Goal: Navigation & Orientation: Understand site structure

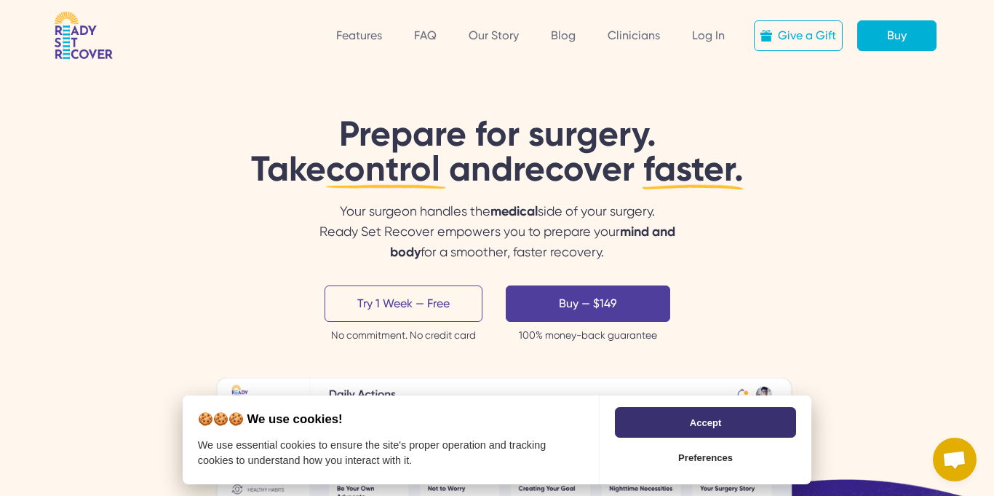
click at [685, 429] on button "Accept" at bounding box center [705, 422] width 181 height 31
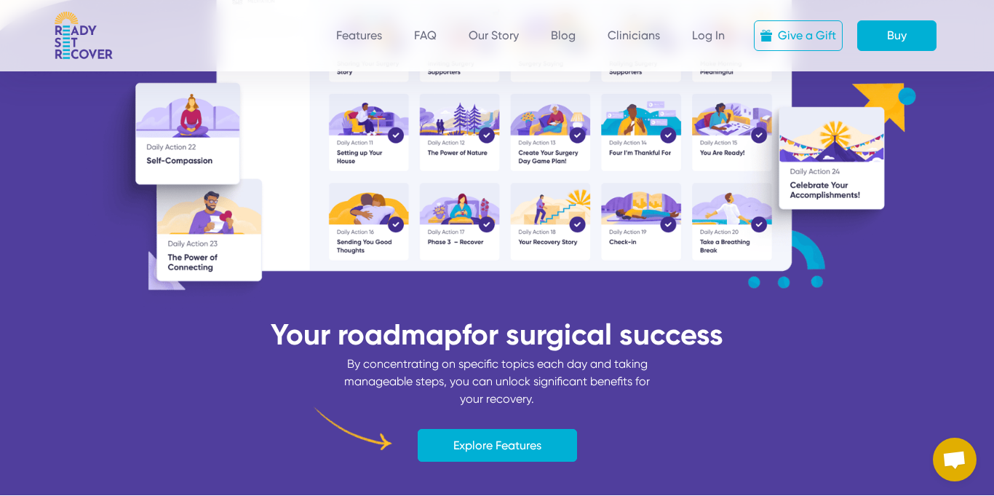
scroll to position [516, 0]
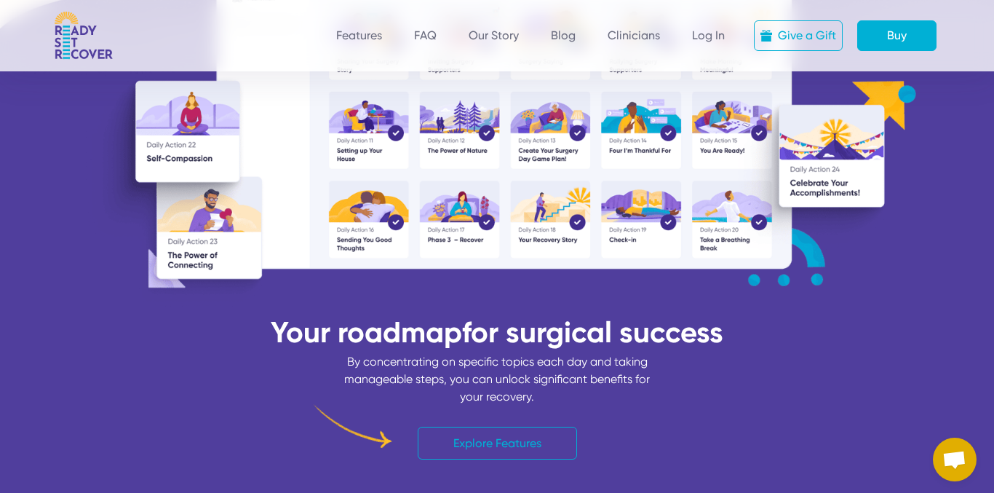
click at [523, 445] on link "Explore Features" at bounding box center [497, 442] width 159 height 33
click at [572, 44] on div "Give a Gift Buy Features FAQ Our Story Blog Clinicians Log In" at bounding box center [539, 35] width 818 height 31
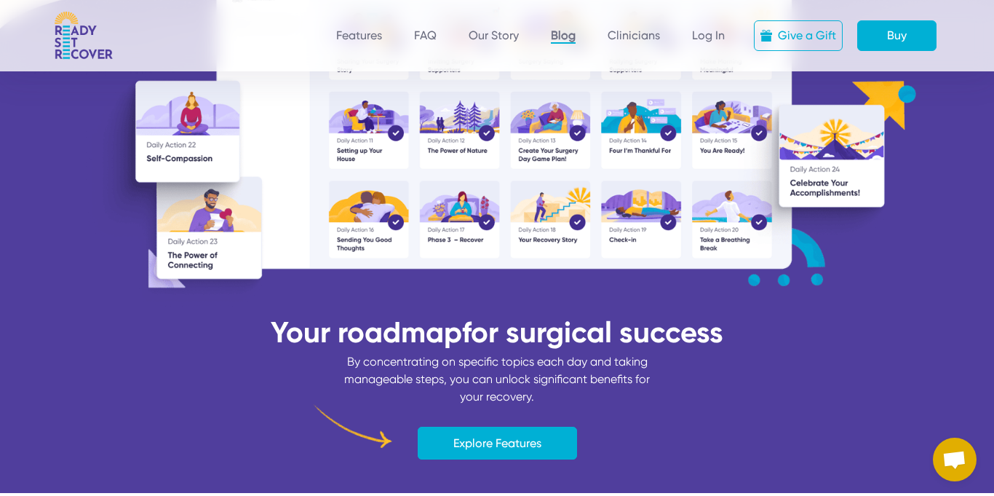
click at [571, 40] on link "Blog" at bounding box center [563, 35] width 25 height 15
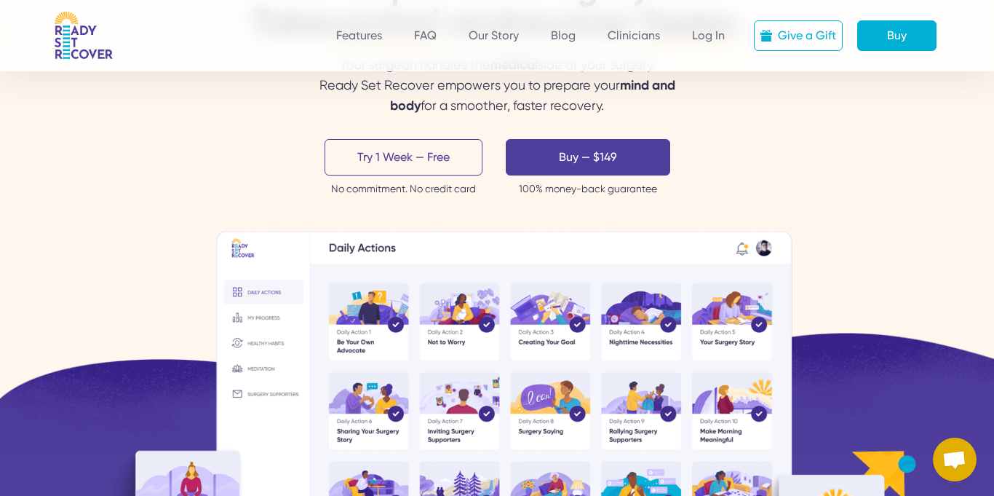
scroll to position [0, 0]
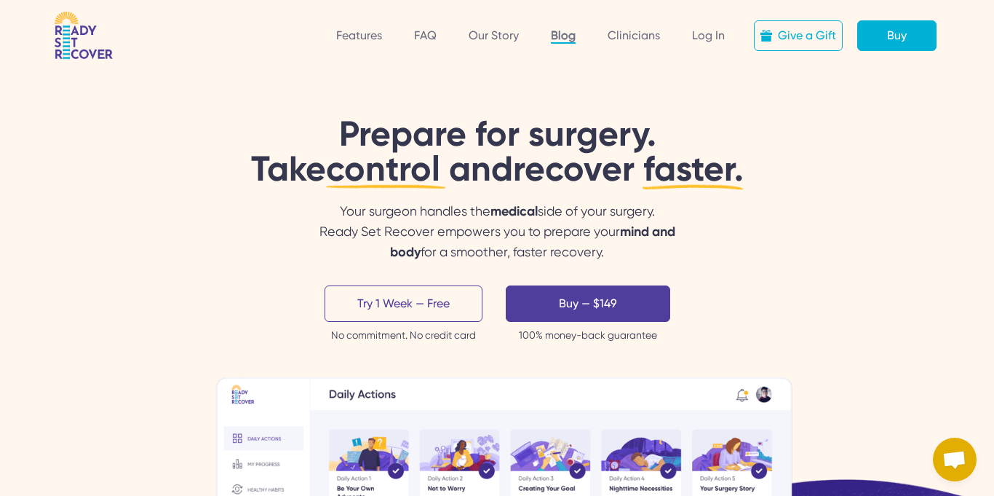
click at [571, 33] on link "Blog" at bounding box center [563, 35] width 25 height 15
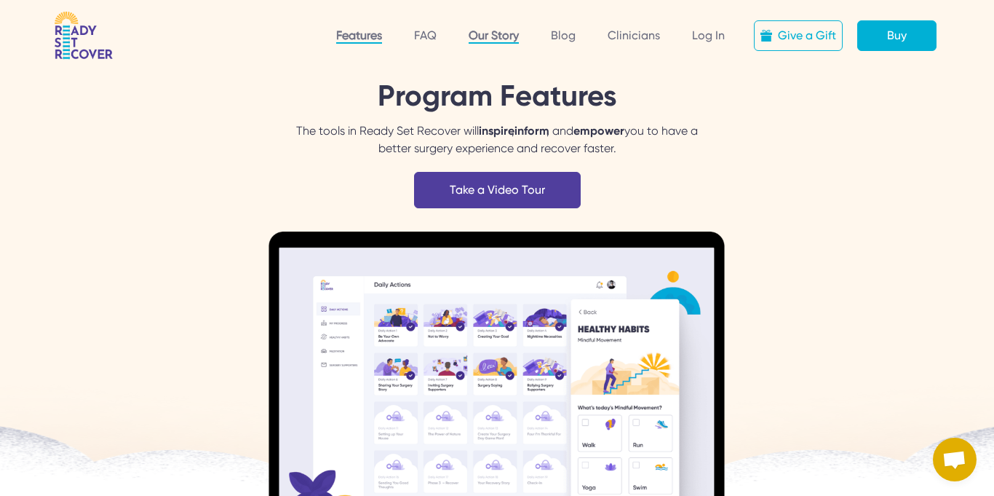
click at [493, 40] on link "Our Story" at bounding box center [494, 35] width 50 height 15
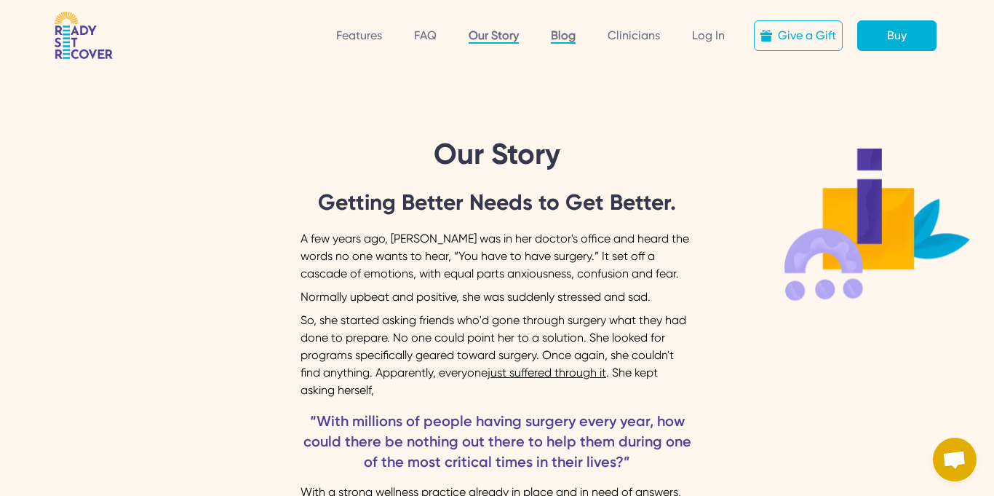
click at [569, 35] on link "Blog" at bounding box center [563, 35] width 25 height 15
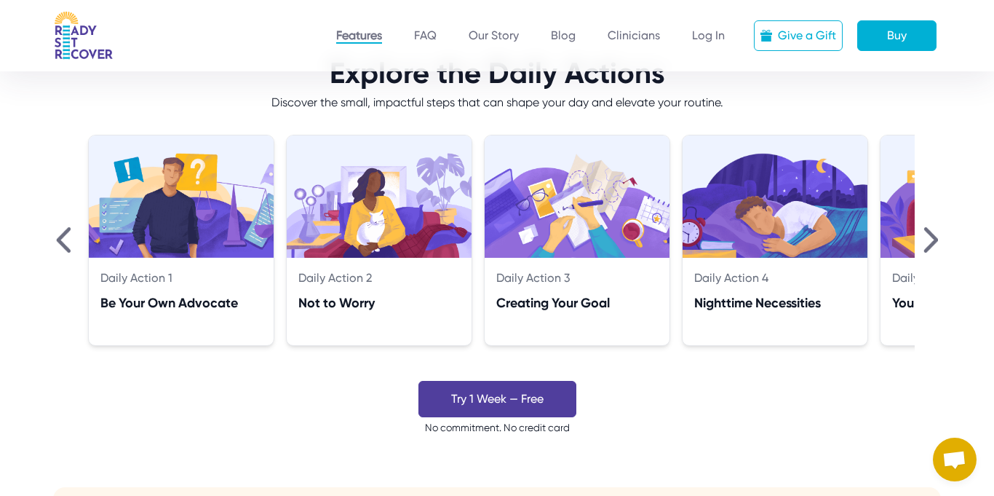
scroll to position [1109, 0]
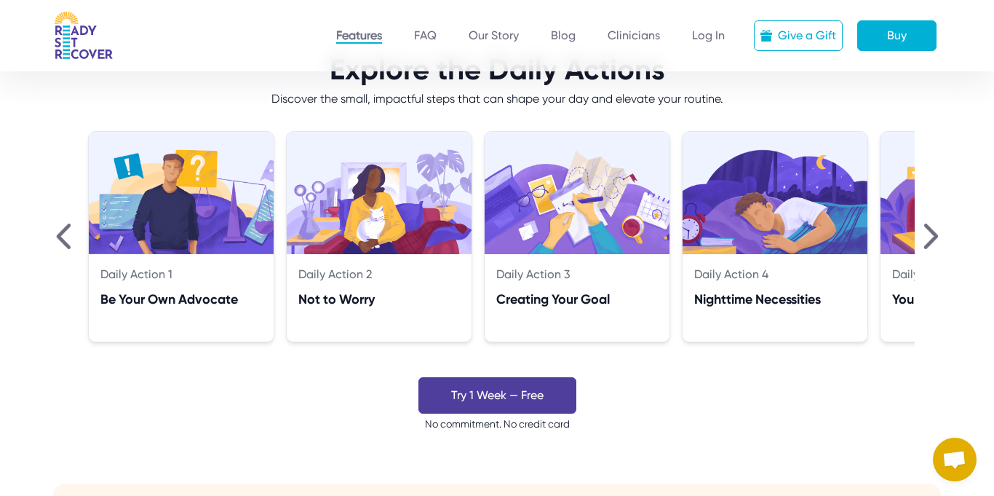
click at [929, 244] on img at bounding box center [930, 235] width 15 height 25
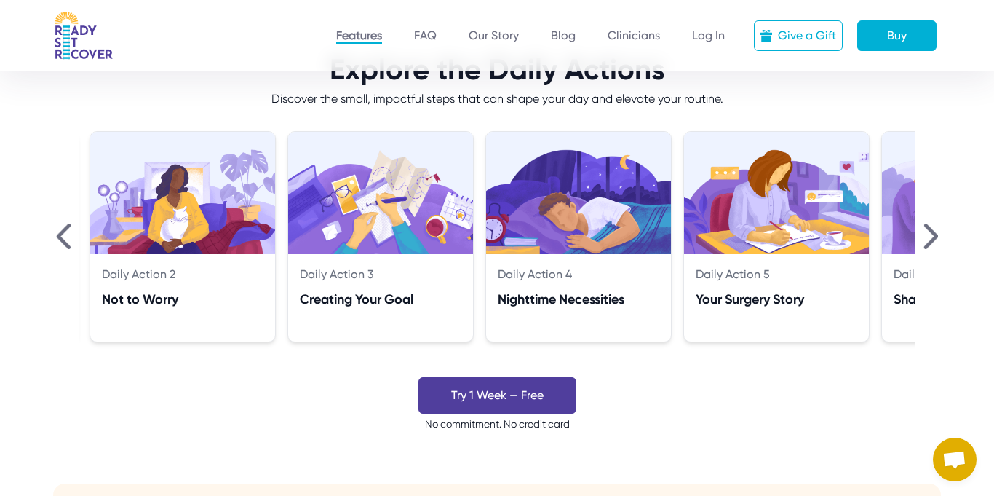
scroll to position [0, 198]
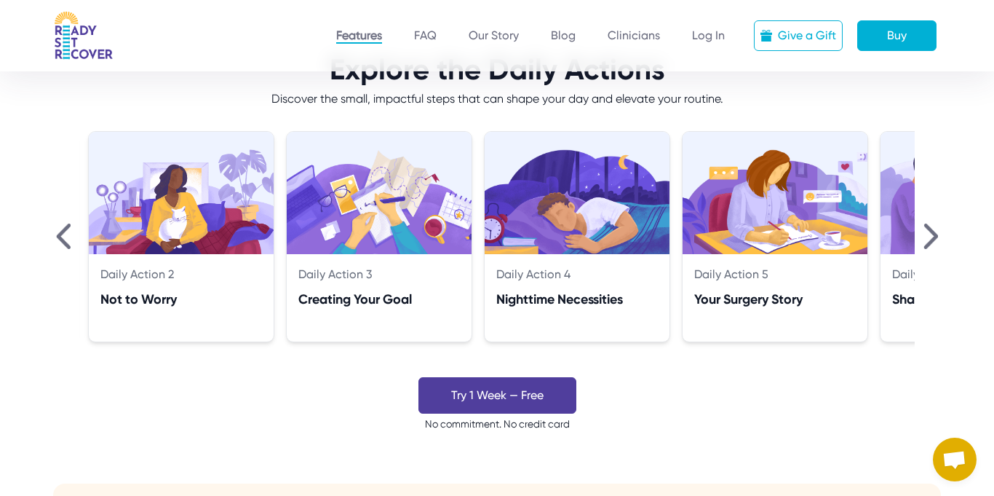
click at [929, 244] on img at bounding box center [930, 235] width 15 height 25
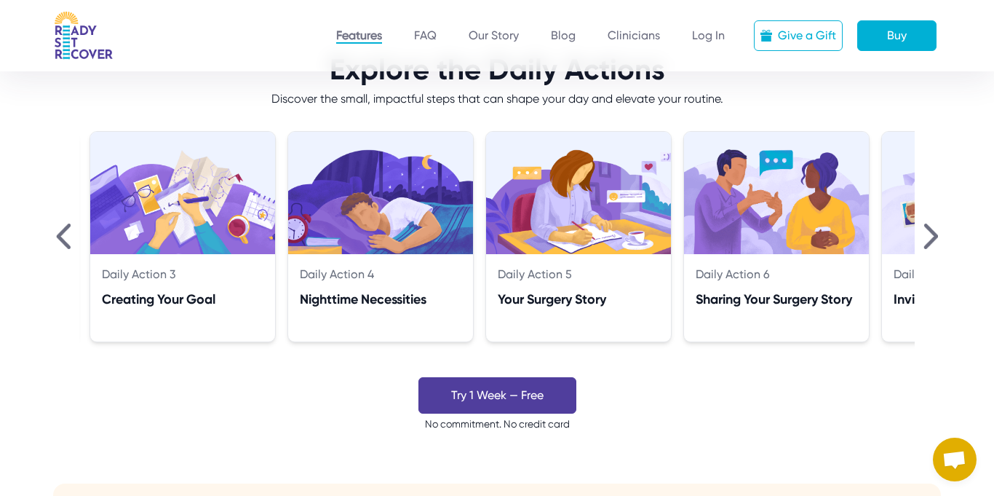
scroll to position [0, 396]
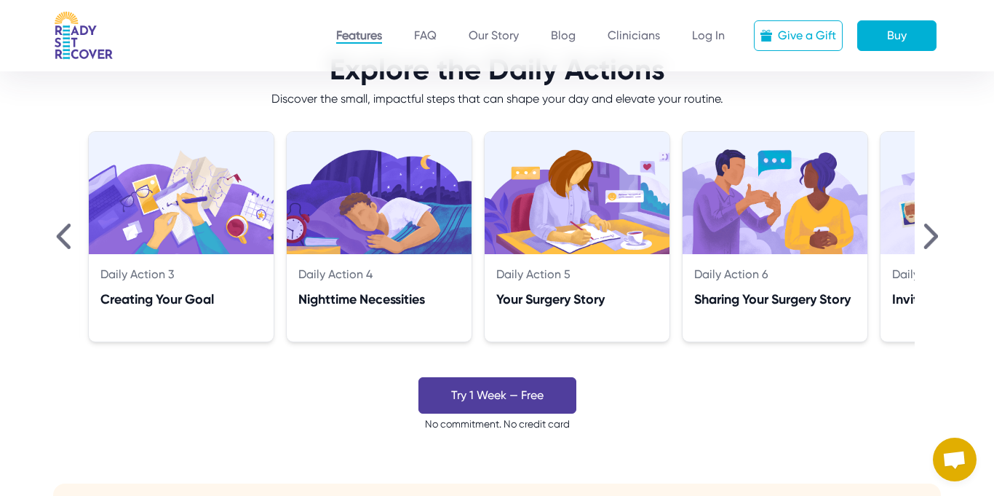
click at [929, 244] on img at bounding box center [930, 235] width 15 height 25
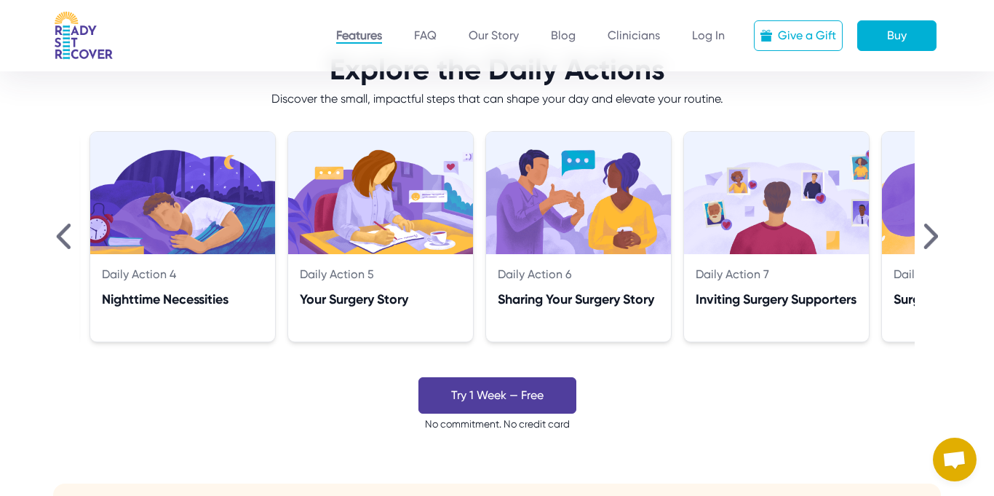
scroll to position [0, 594]
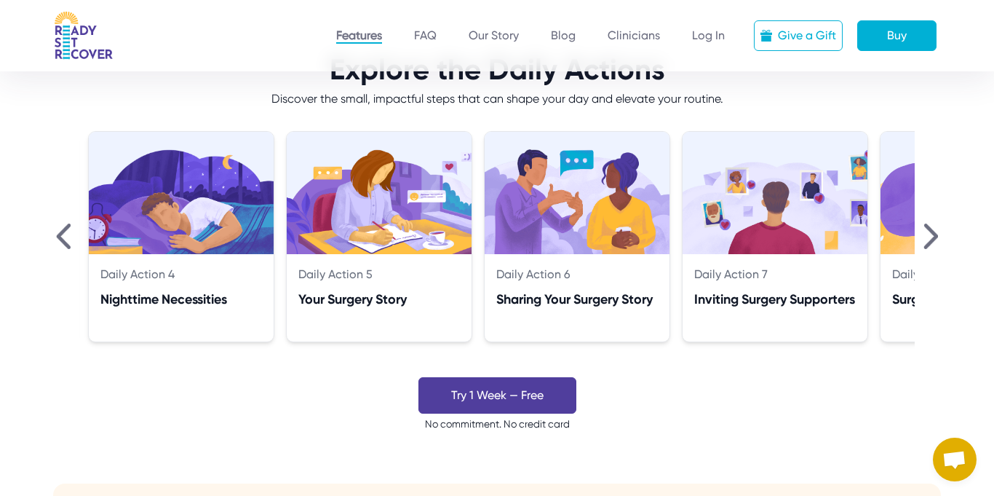
click at [929, 244] on img at bounding box center [930, 235] width 15 height 25
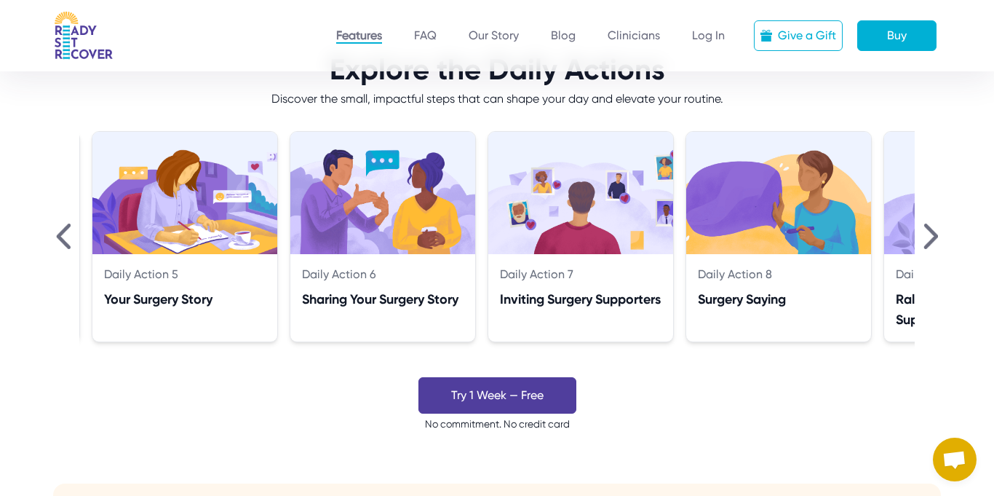
scroll to position [0, 792]
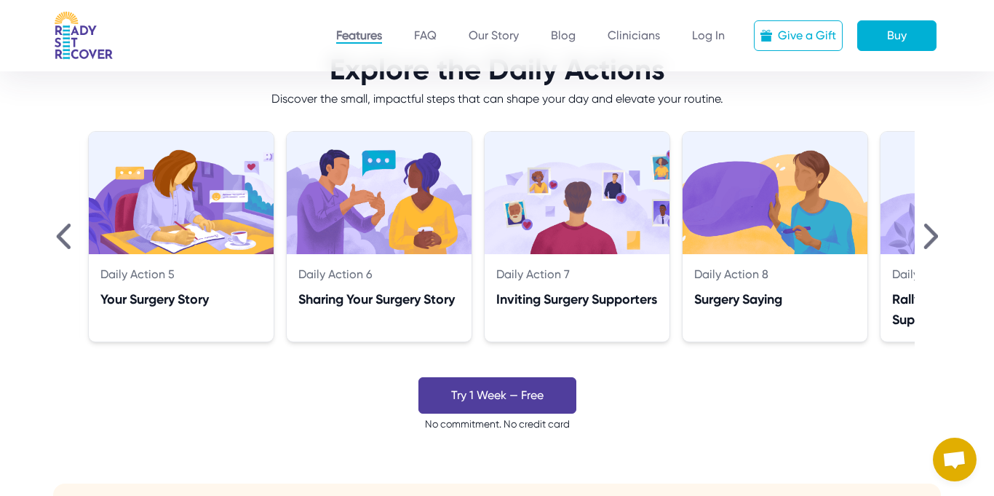
click at [929, 244] on img at bounding box center [930, 235] width 15 height 25
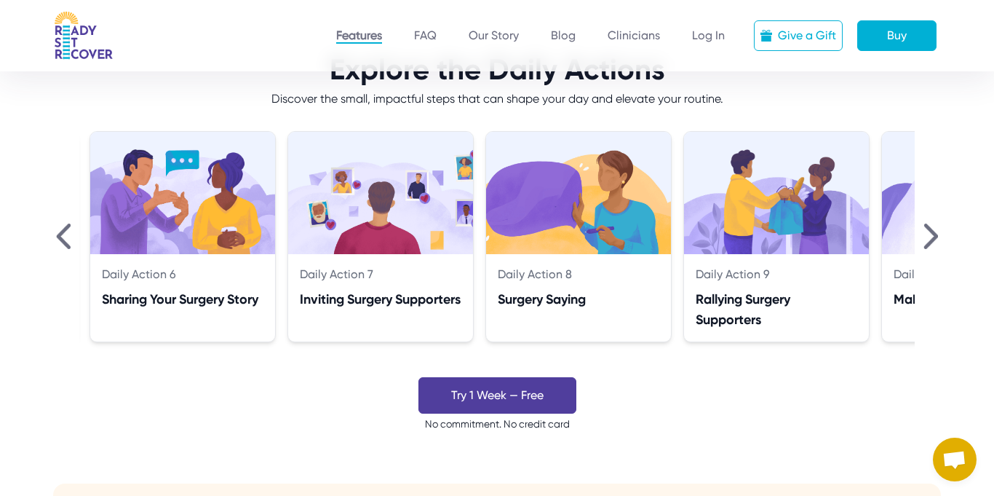
scroll to position [0, 990]
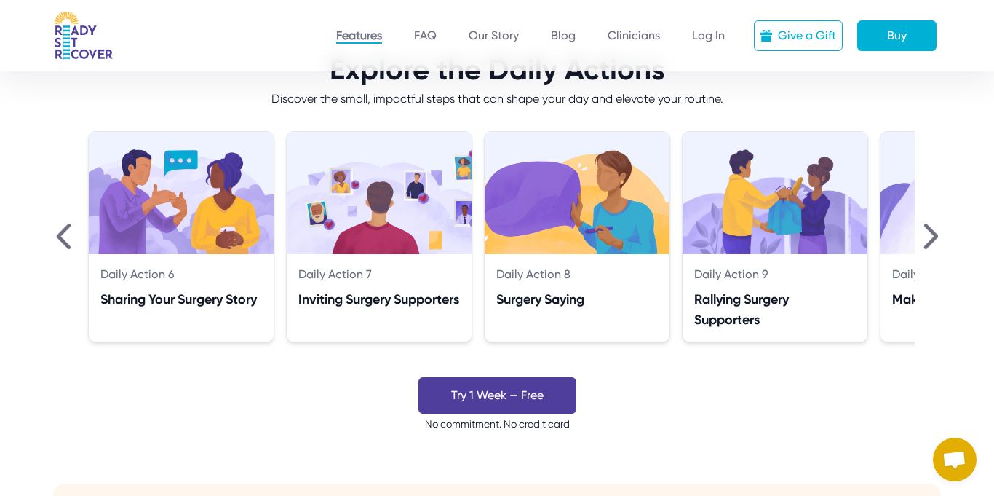
click at [929, 244] on img at bounding box center [930, 235] width 15 height 25
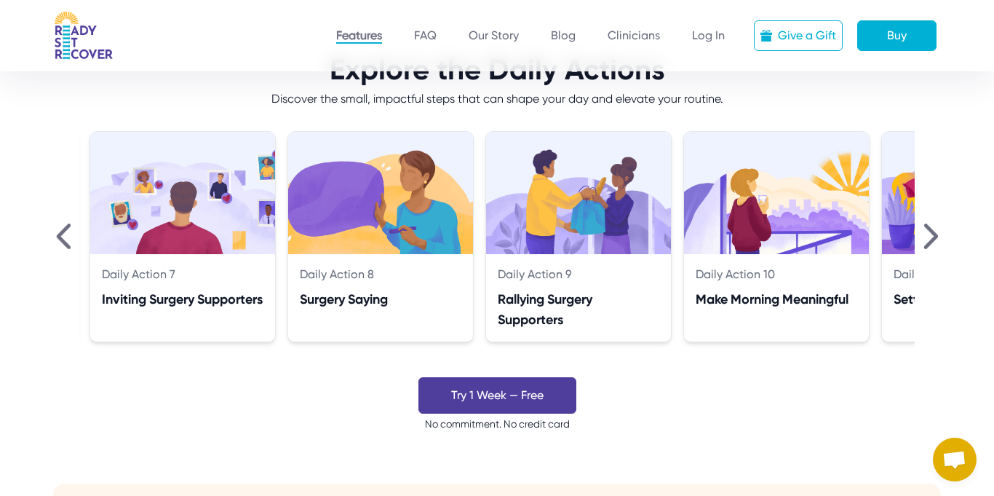
scroll to position [0, 1188]
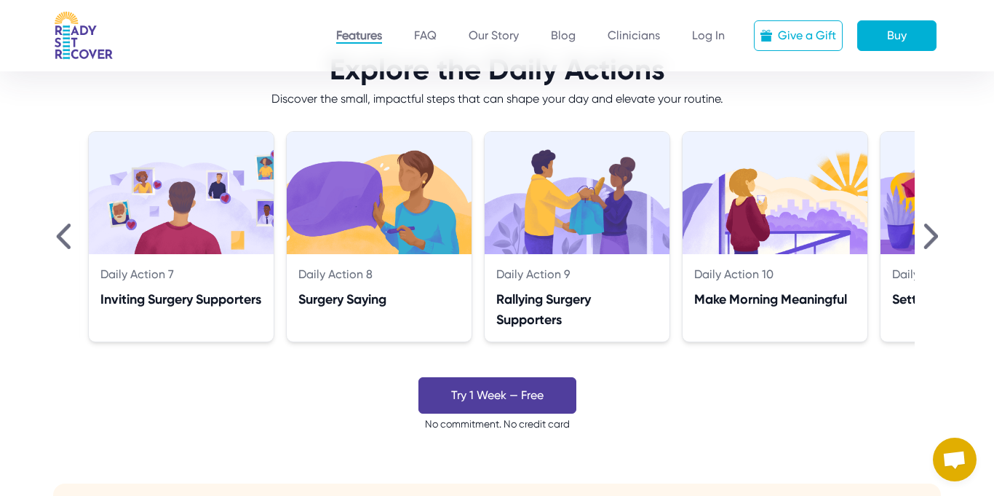
click at [929, 244] on img at bounding box center [930, 235] width 15 height 25
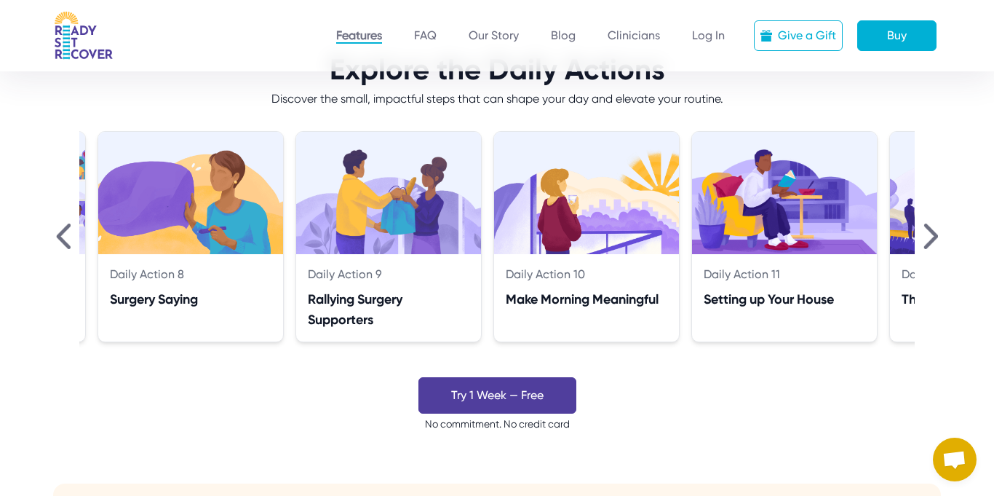
scroll to position [0, 1386]
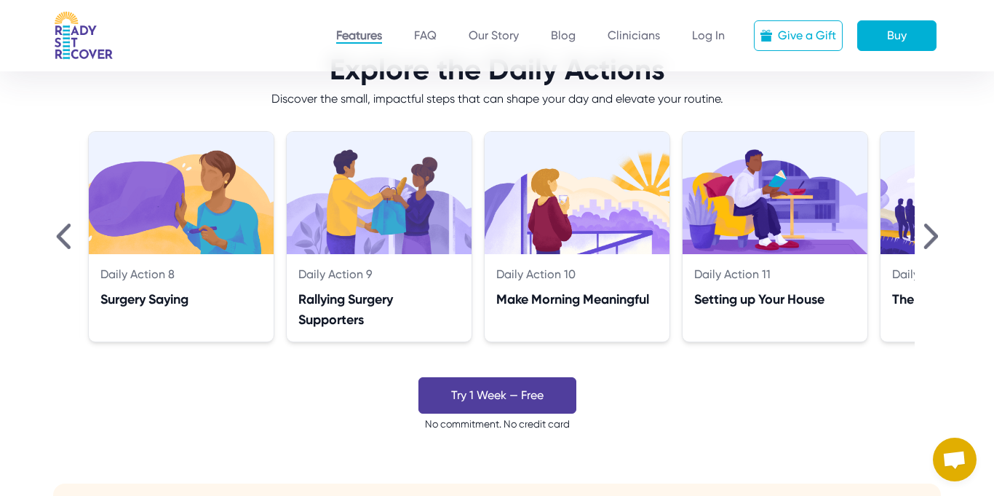
click at [929, 244] on img at bounding box center [930, 235] width 15 height 25
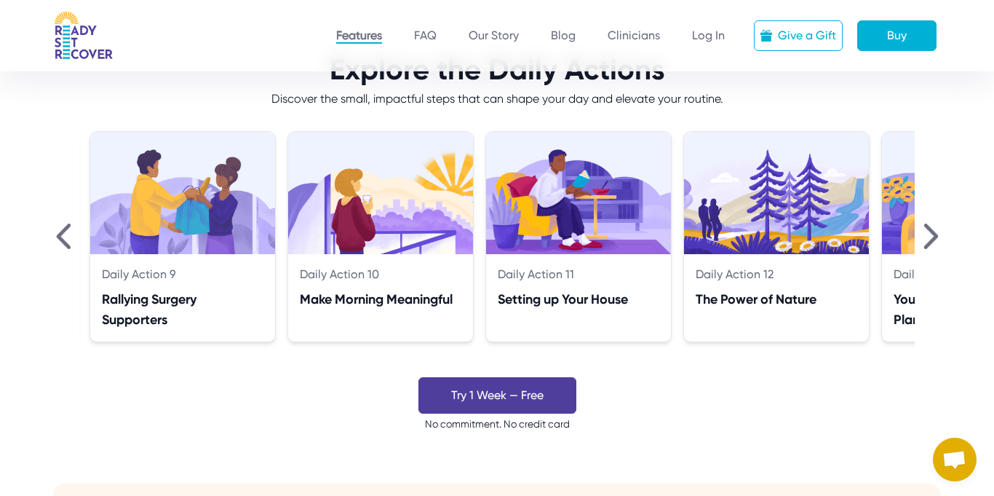
scroll to position [0, 1583]
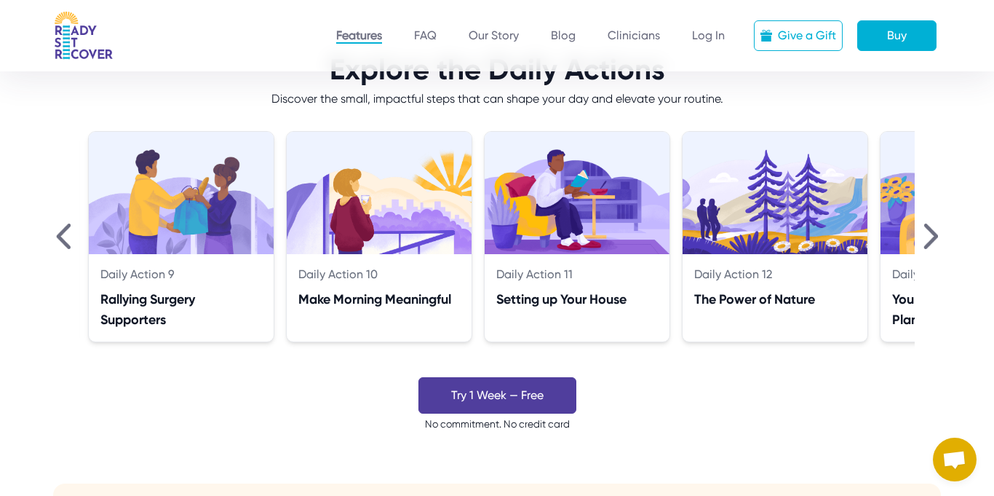
click at [929, 244] on img at bounding box center [930, 235] width 15 height 25
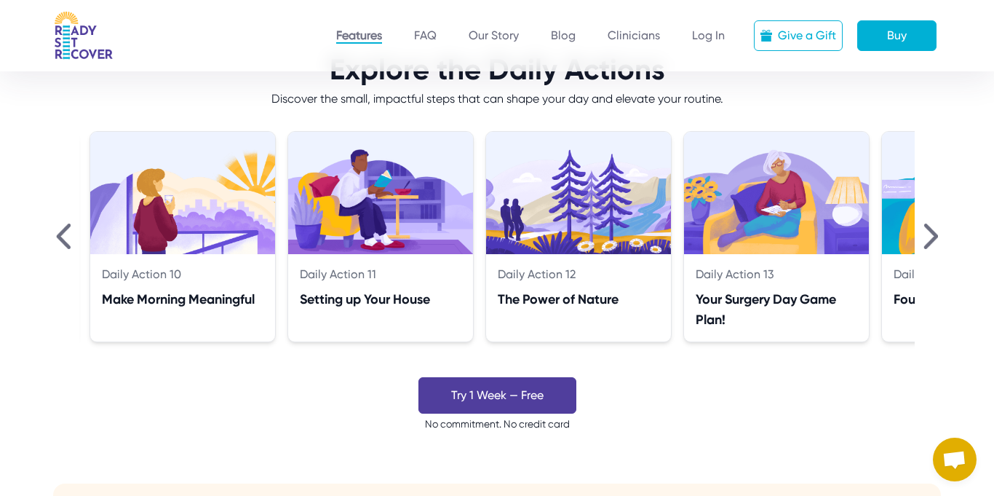
scroll to position [0, 1781]
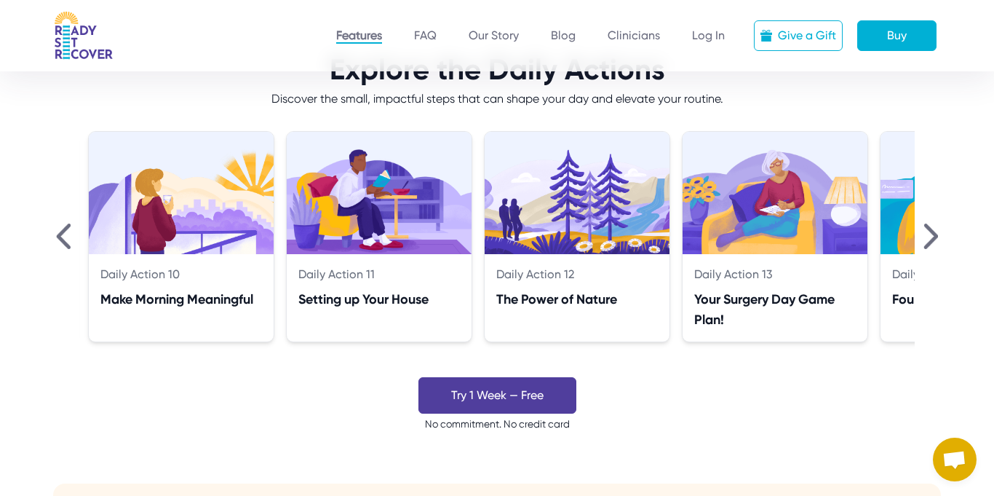
click at [929, 244] on img at bounding box center [930, 235] width 15 height 25
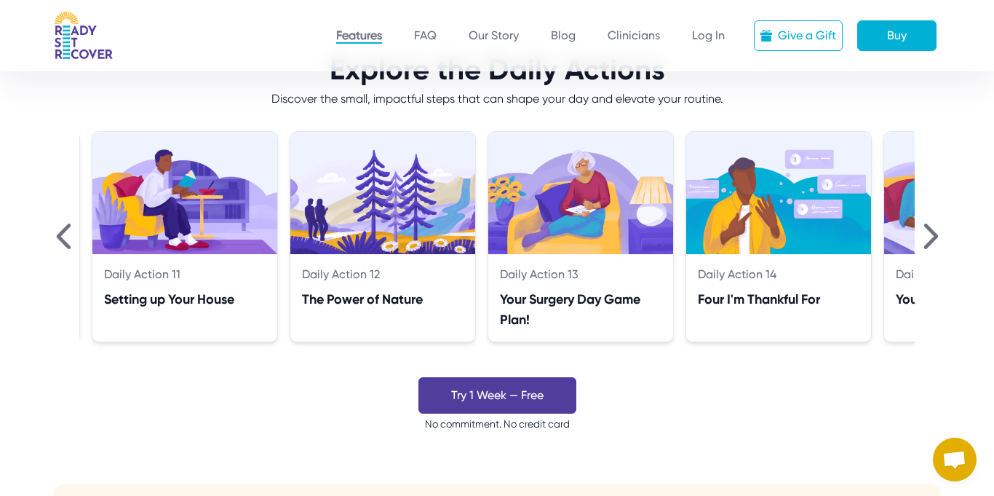
scroll to position [0, 1979]
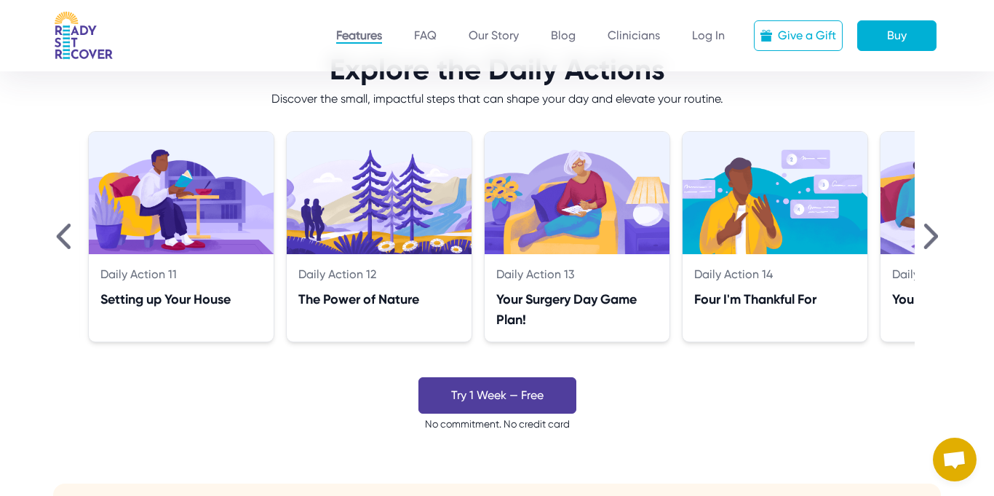
click at [929, 244] on img at bounding box center [930, 235] width 15 height 25
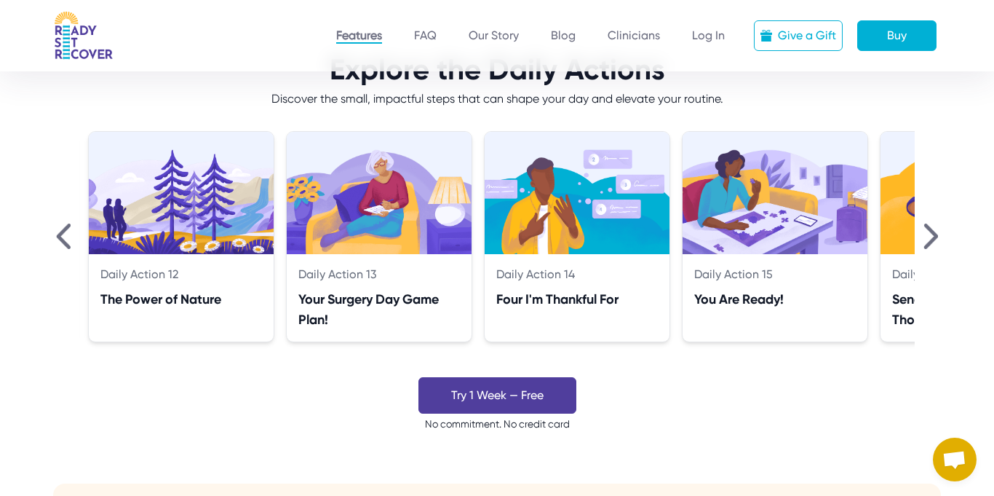
click at [929, 244] on img at bounding box center [930, 235] width 15 height 25
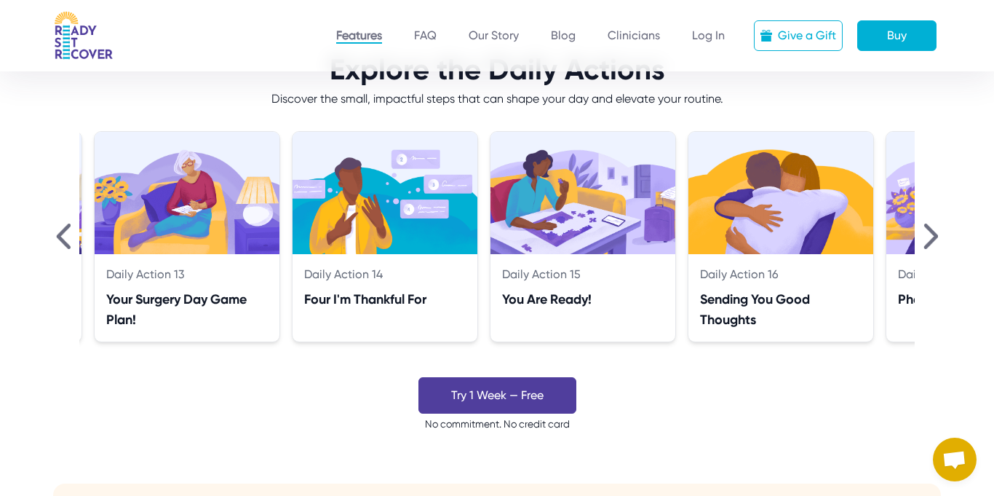
scroll to position [0, 2375]
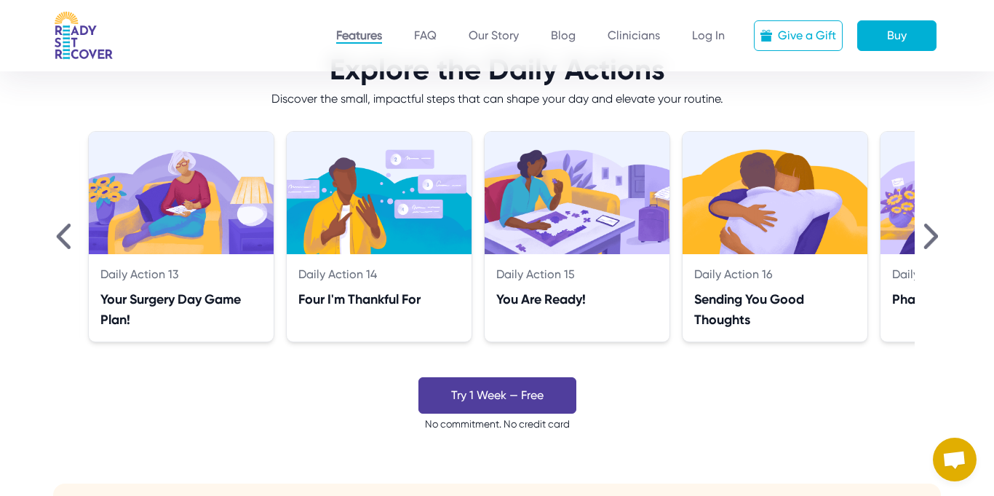
click at [929, 244] on img at bounding box center [930, 235] width 15 height 25
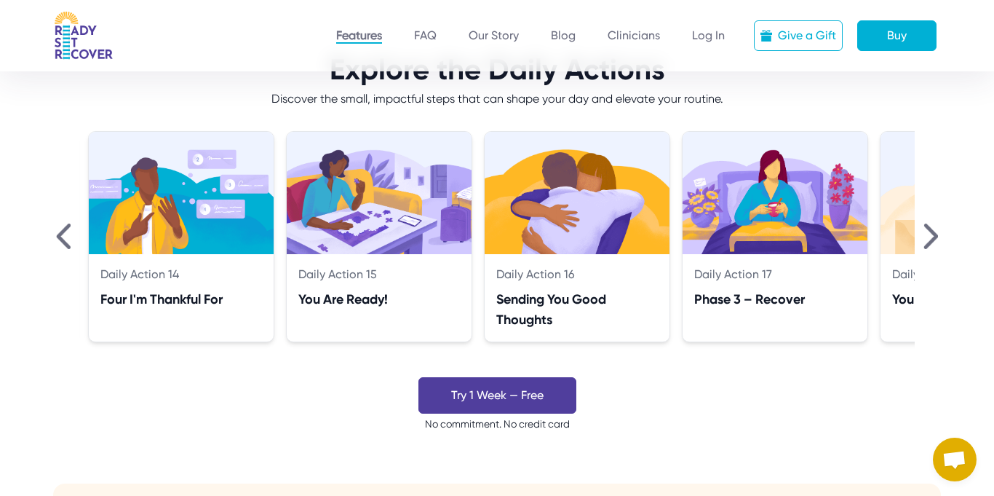
click at [929, 244] on img at bounding box center [930, 235] width 15 height 25
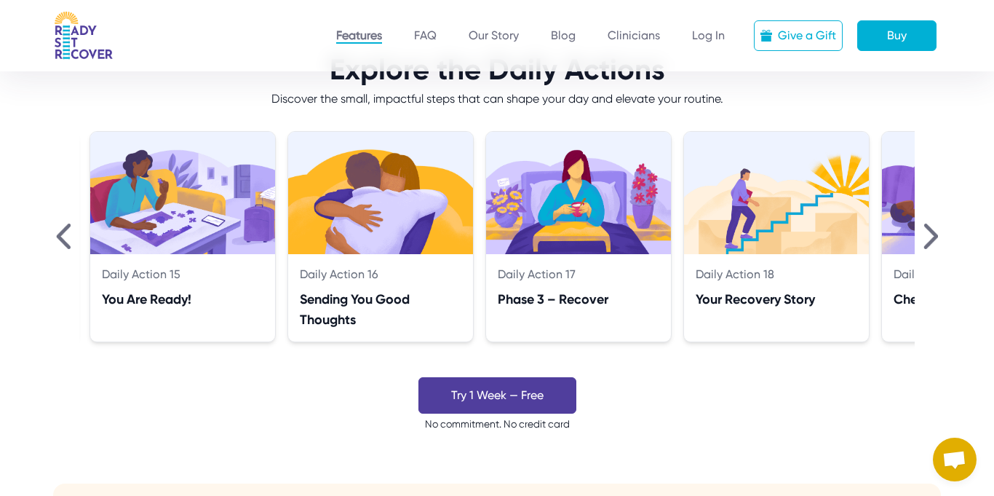
scroll to position [0, 2771]
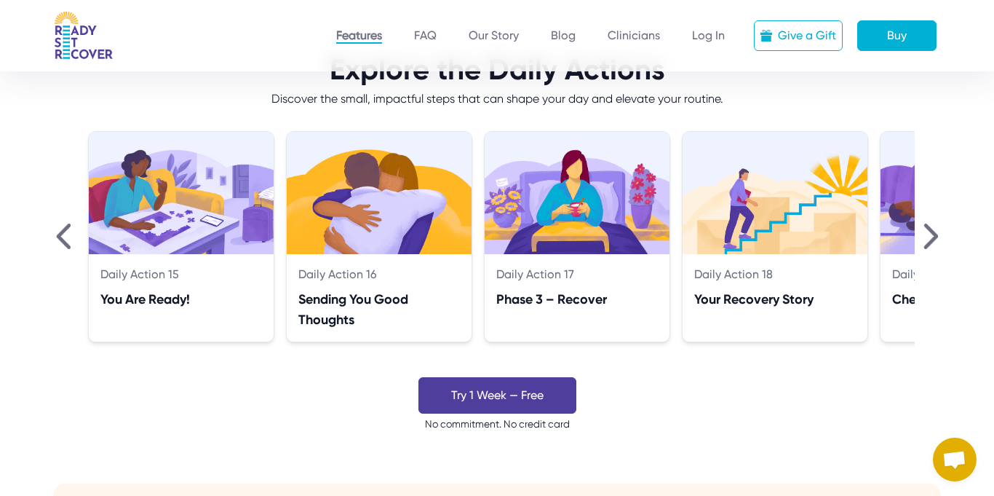
click at [929, 244] on img at bounding box center [930, 235] width 15 height 25
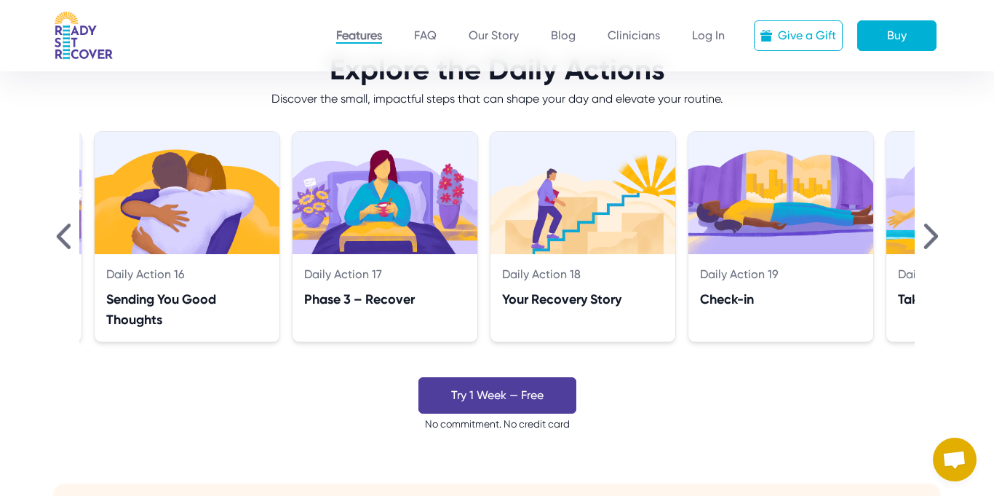
scroll to position [0, 2969]
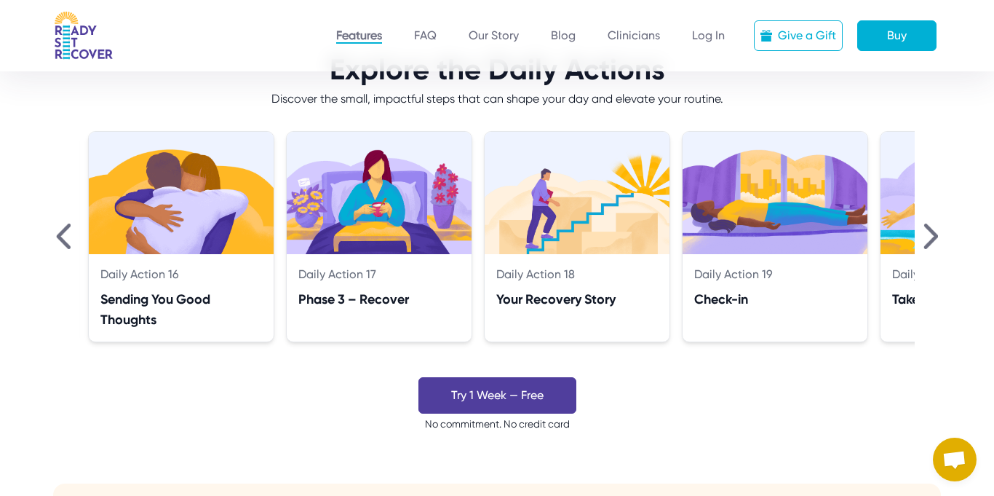
click at [929, 244] on img at bounding box center [930, 235] width 15 height 25
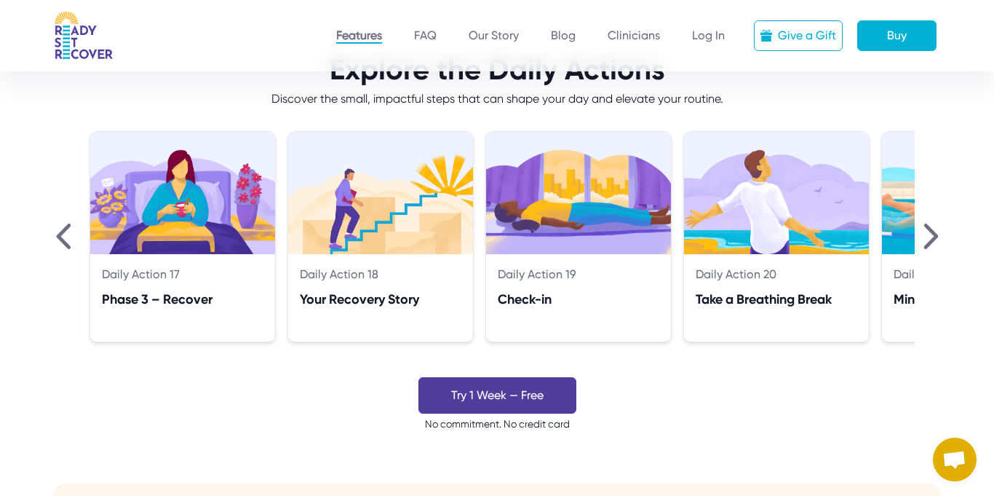
scroll to position [0, 3167]
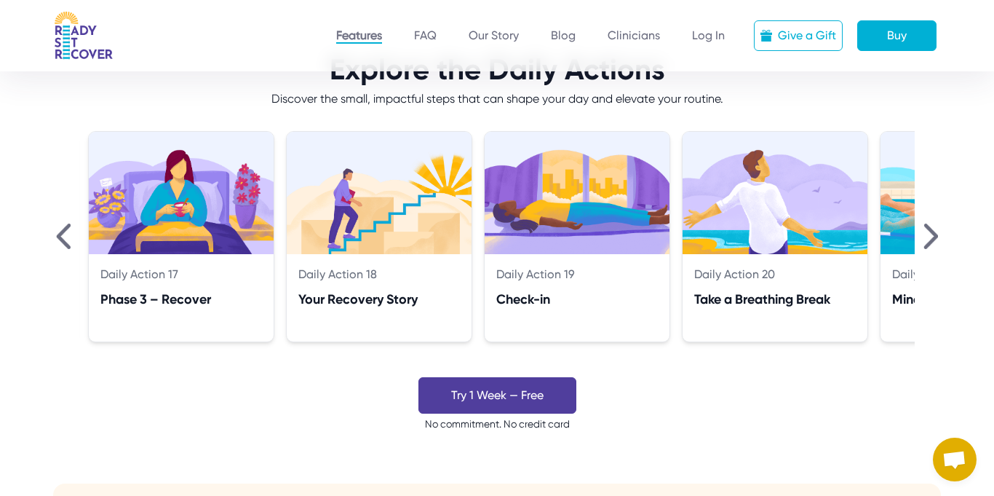
click at [929, 244] on img at bounding box center [930, 235] width 15 height 25
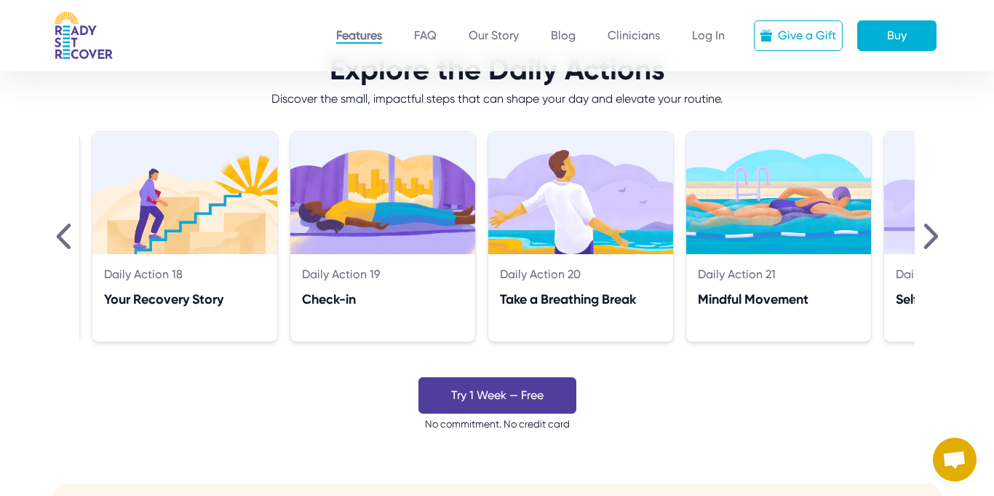
scroll to position [0, 3365]
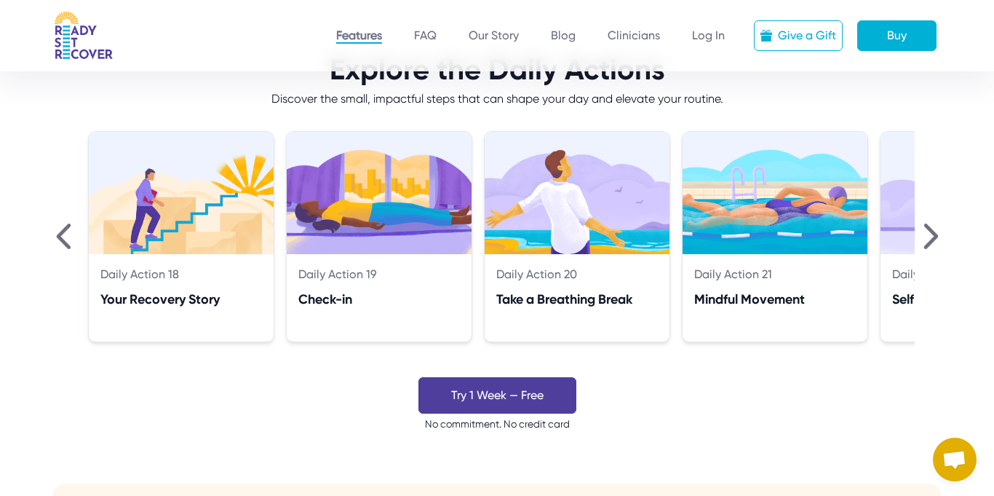
click at [929, 244] on img at bounding box center [930, 235] width 15 height 25
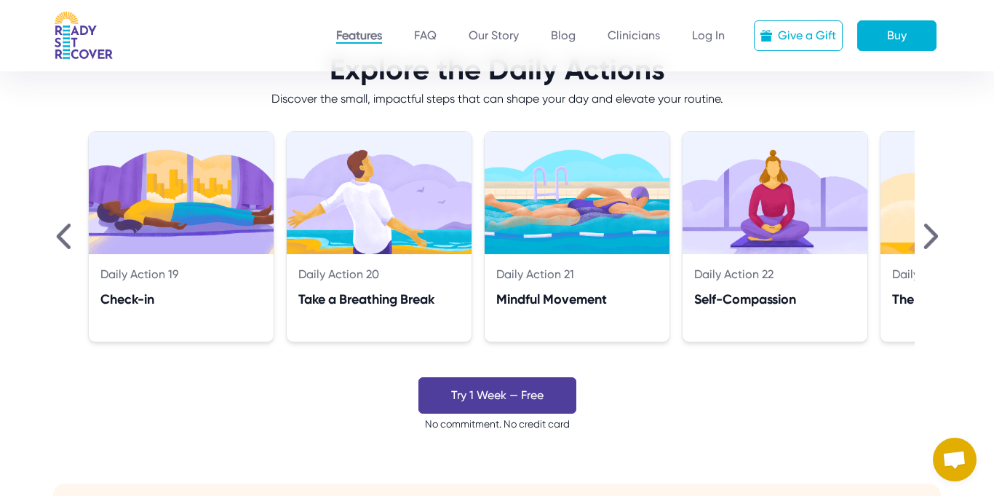
click at [929, 244] on img at bounding box center [930, 235] width 15 height 25
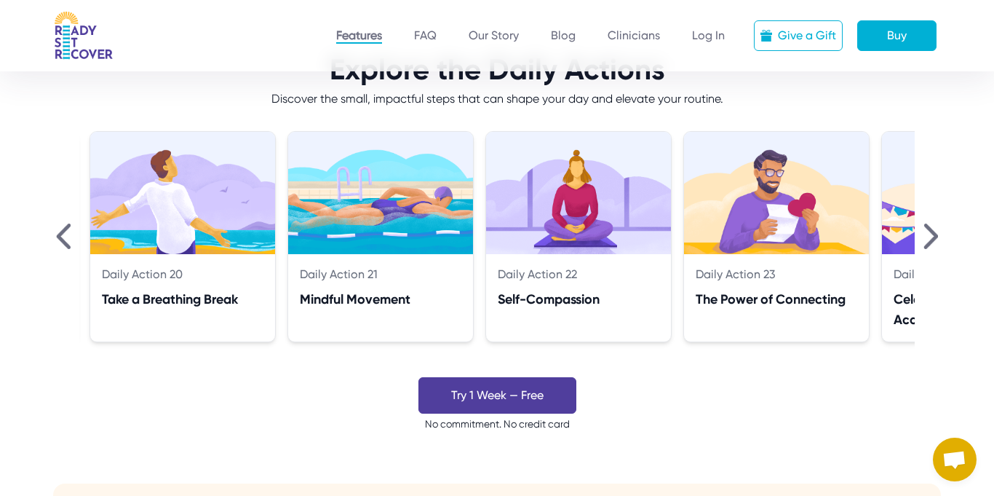
scroll to position [0, 3761]
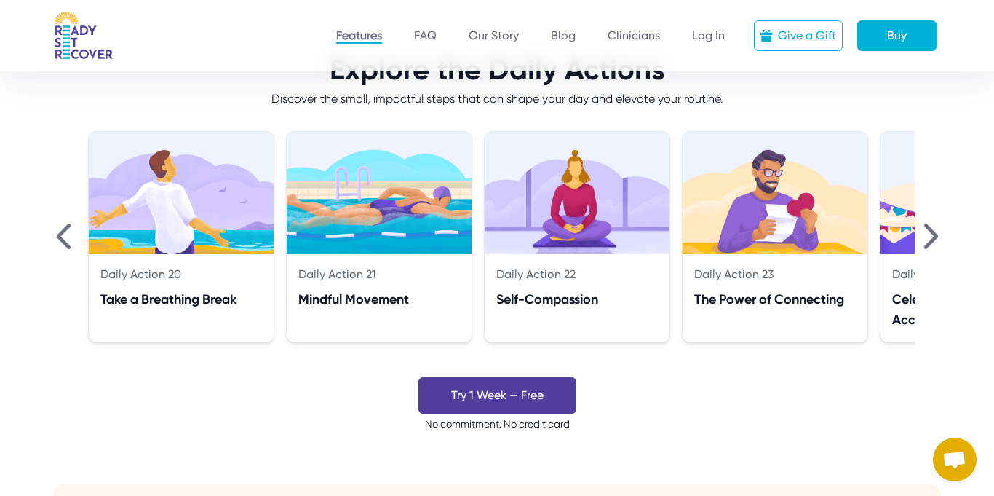
click at [929, 244] on img at bounding box center [930, 235] width 15 height 25
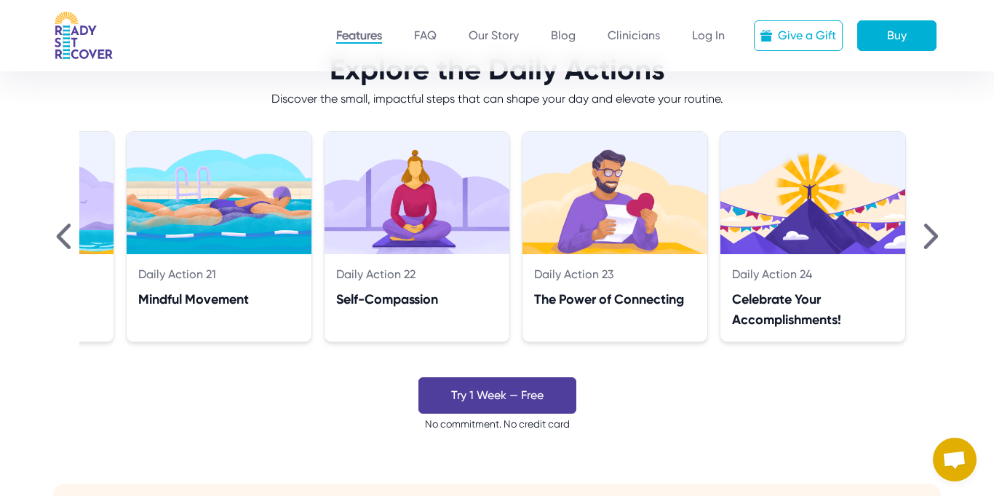
click at [929, 244] on img at bounding box center [930, 235] width 15 height 25
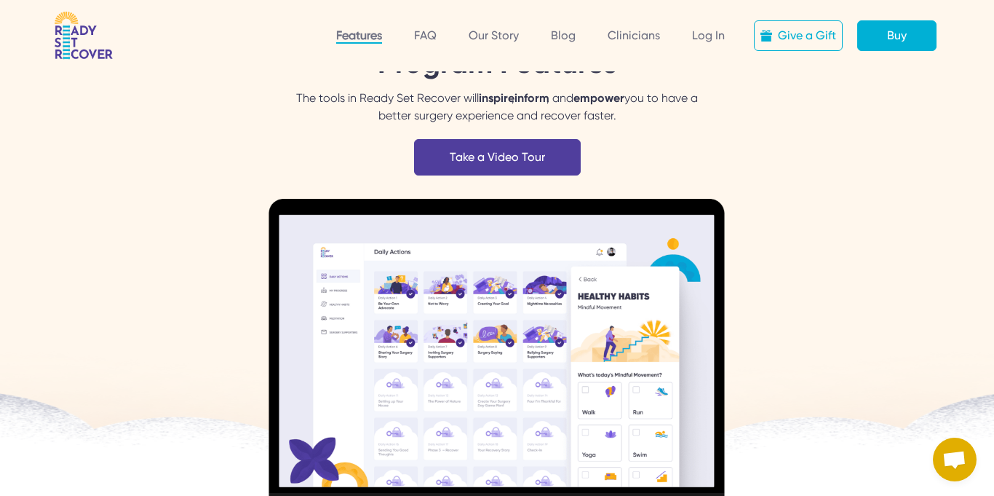
scroll to position [0, 0]
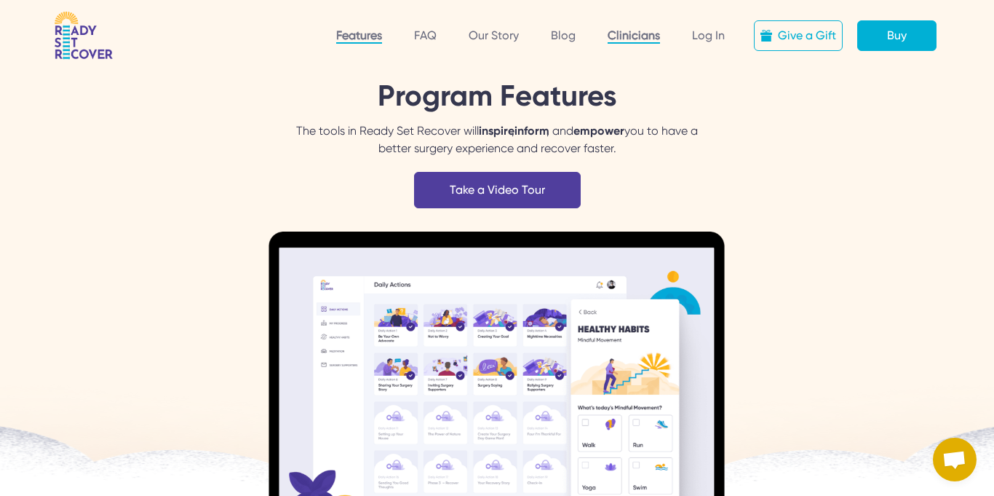
click at [627, 38] on link "Clinicians" at bounding box center [634, 35] width 52 height 15
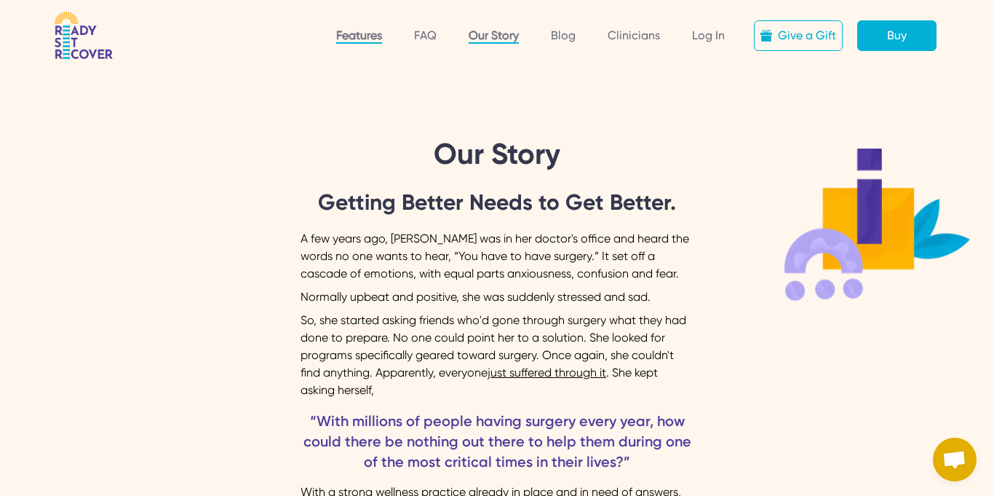
click at [348, 33] on link "Features" at bounding box center [359, 35] width 46 height 15
